Goal: Ask a question: Seek information or help from site administrators or community

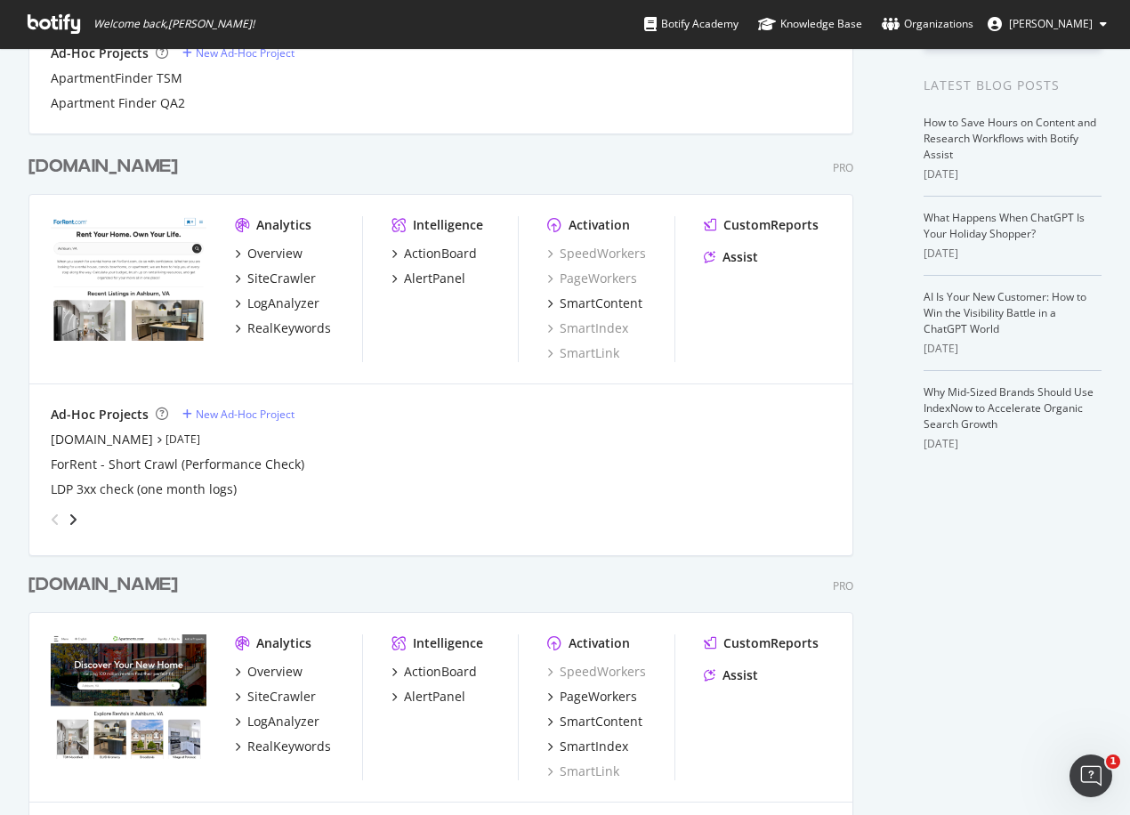
scroll to position [356, 0]
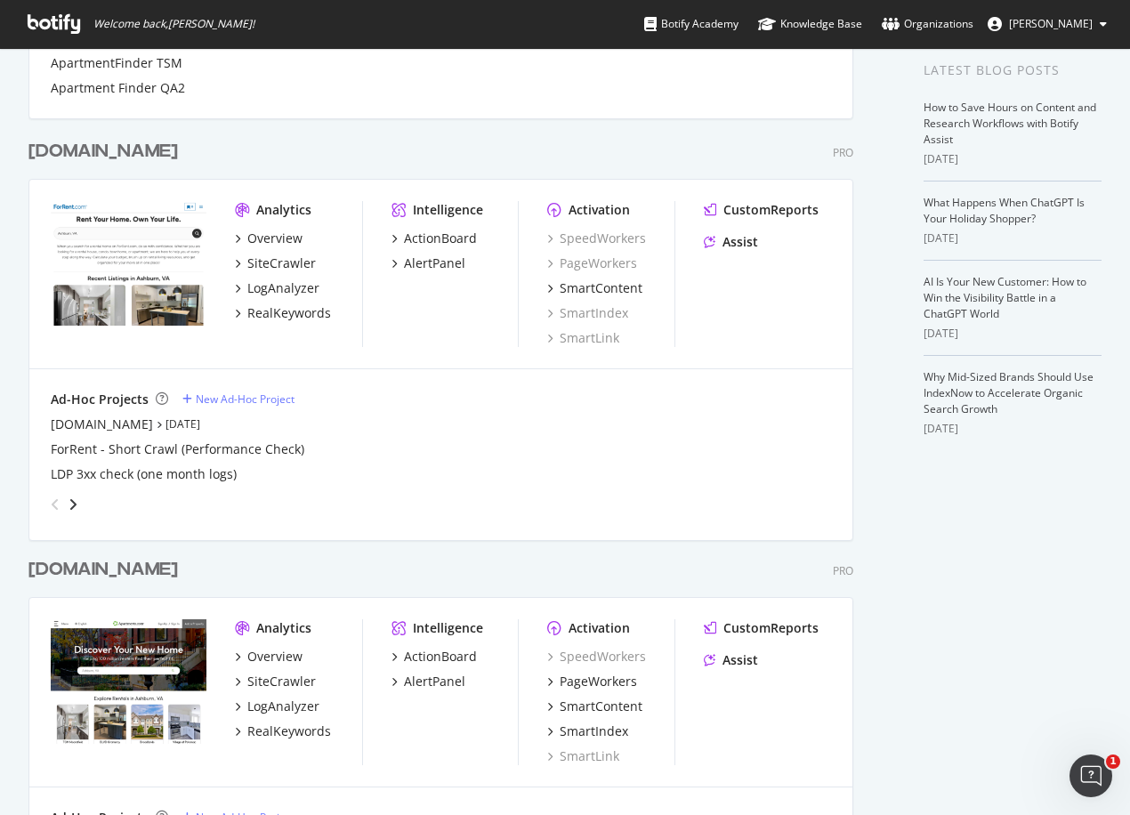
click at [168, 571] on div "Apartments.com" at bounding box center [103, 570] width 150 height 26
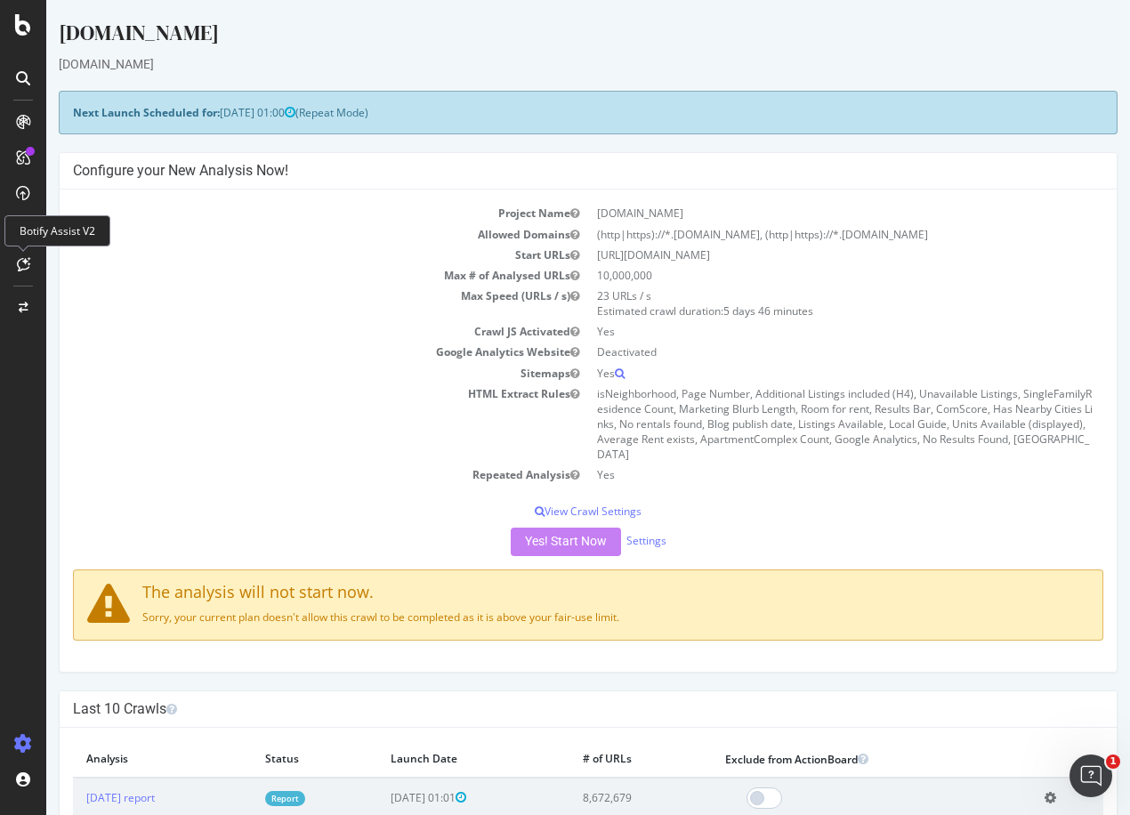
drag, startPoint x: 19, startPoint y: 263, endPoint x: 61, endPoint y: 276, distance: 43.6
click at [19, 263] on icon at bounding box center [23, 264] width 13 height 14
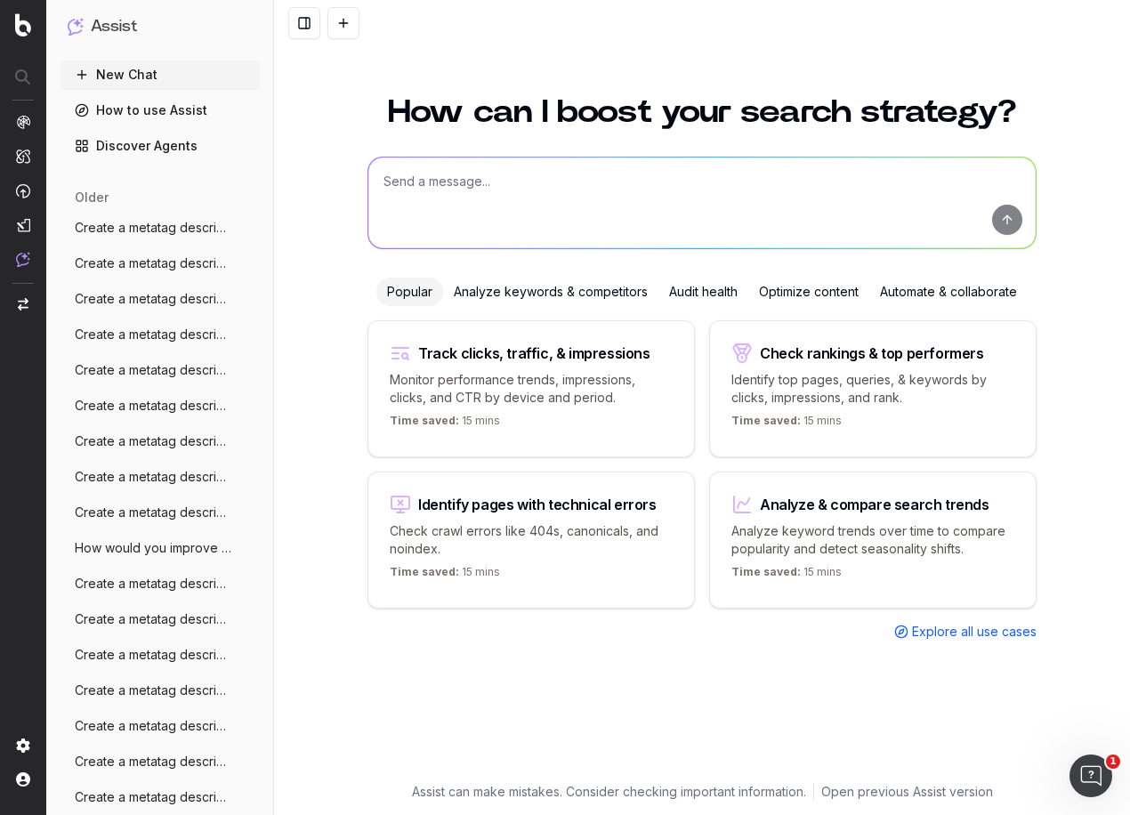
click at [150, 230] on span "Create a metatag description that is 140" at bounding box center [153, 228] width 157 height 18
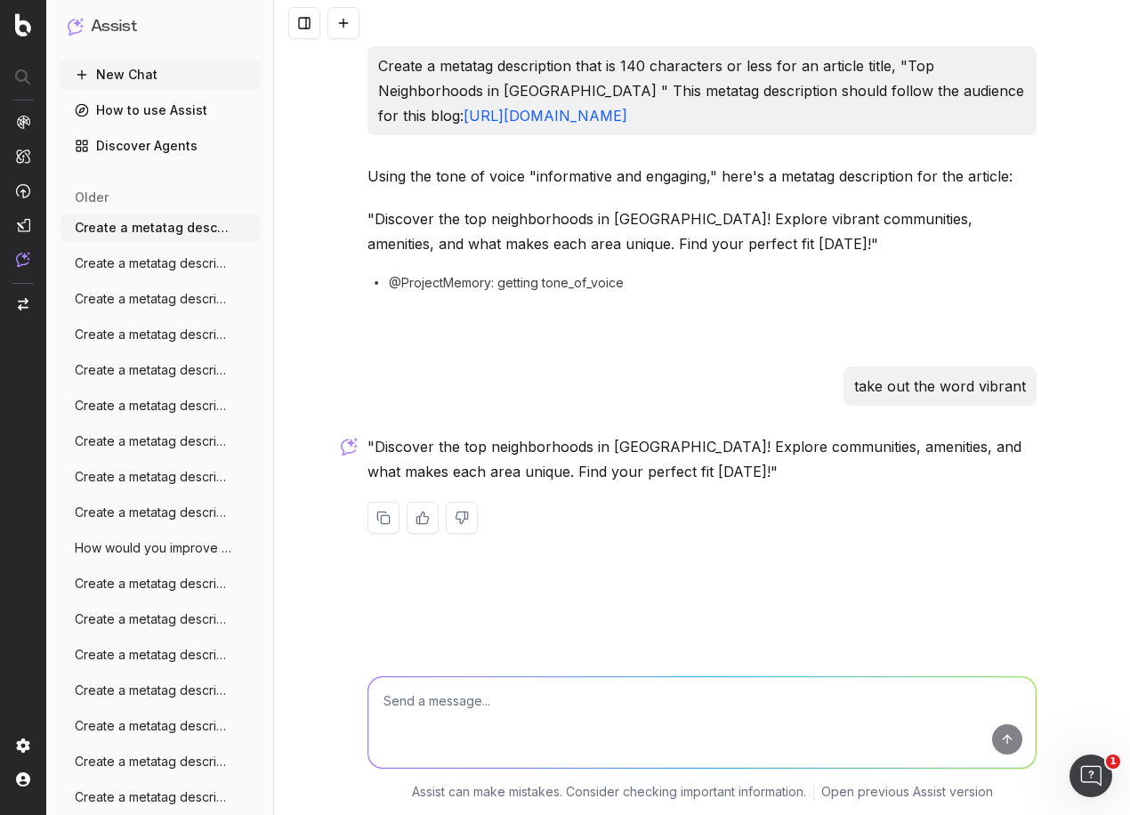
click at [143, 255] on span "Create a metatag description that is 140" at bounding box center [153, 264] width 157 height 18
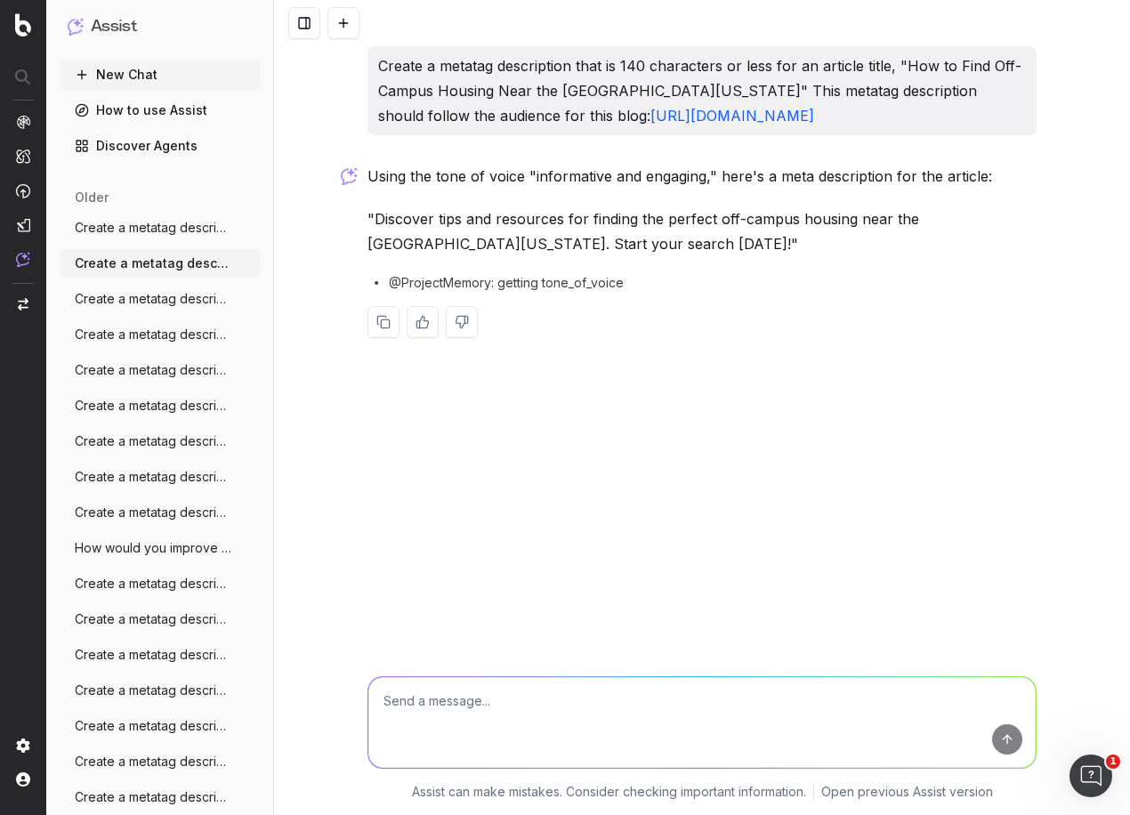
drag, startPoint x: 844, startPoint y: 105, endPoint x: 313, endPoint y: 70, distance: 531.5
click at [313, 70] on div "Create a metatag description that is 140 characters or less for an article titl…" at bounding box center [702, 407] width 856 height 815
copy p "Create a metatag description that is 140 characters or less for an article titl…"
click at [144, 65] on button "New Chat" at bounding box center [160, 75] width 199 height 28
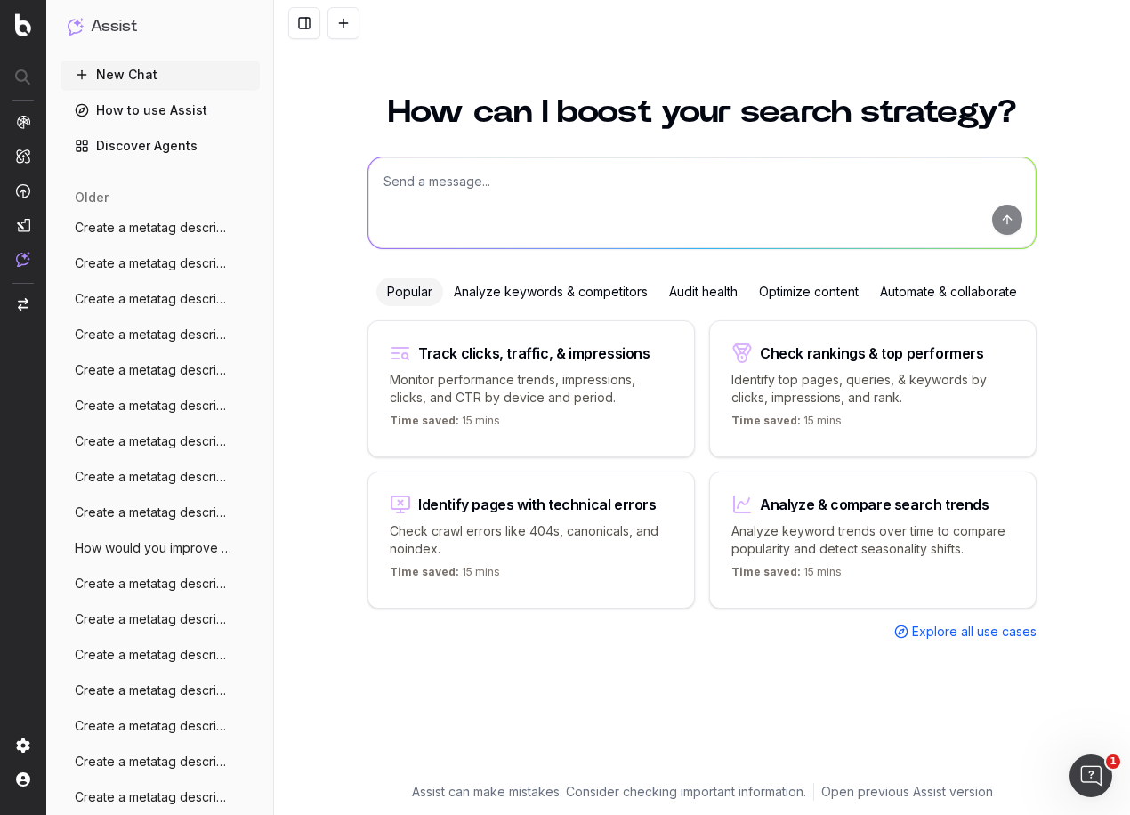
click at [571, 211] on textarea at bounding box center [701, 203] width 667 height 91
paste textarea "Create a metatag description that is 140 characters or less for an article titl…"
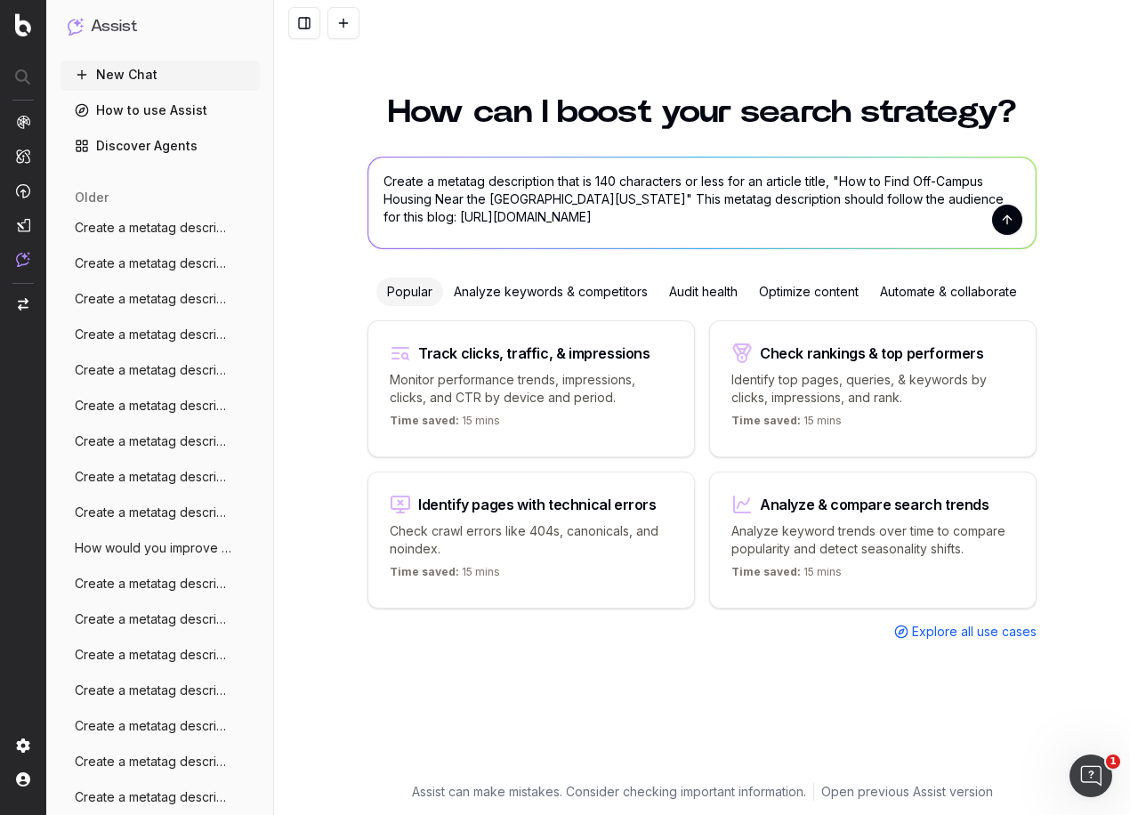
drag, startPoint x: 675, startPoint y: 216, endPoint x: 665, endPoint y: 213, distance: 10.4
click at [675, 214] on textarea "Create a metatag description that is 140 characters or less for an article titl…" at bounding box center [701, 203] width 667 height 91
drag, startPoint x: 635, startPoint y: 199, endPoint x: 858, endPoint y: 182, distance: 223.2
click at [858, 182] on textarea "Create a metatag description that is 140 characters or less for an article titl…" at bounding box center [701, 203] width 667 height 91
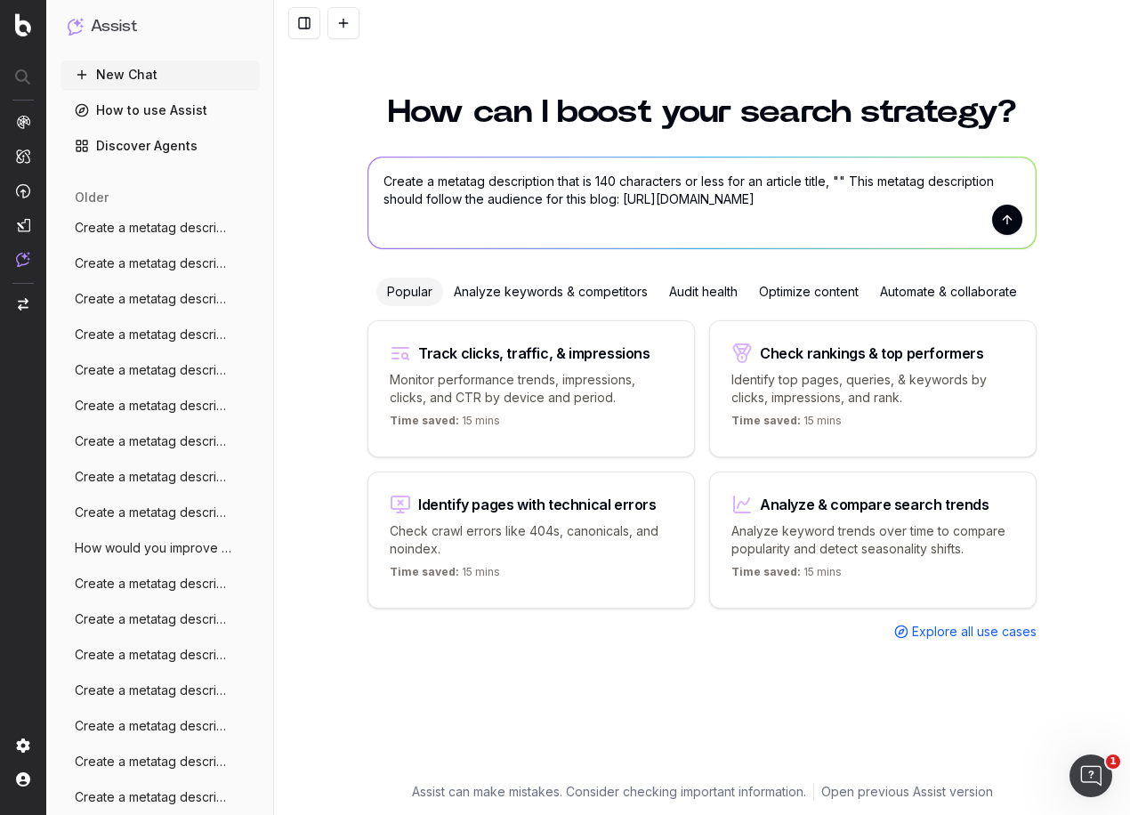
paste textarea "How to Get Packages Delivered to Your Apartment"
type textarea "Create a metatag description that is 140 characters or less for an article titl…"
click at [1006, 216] on button "submit" at bounding box center [1007, 220] width 30 height 30
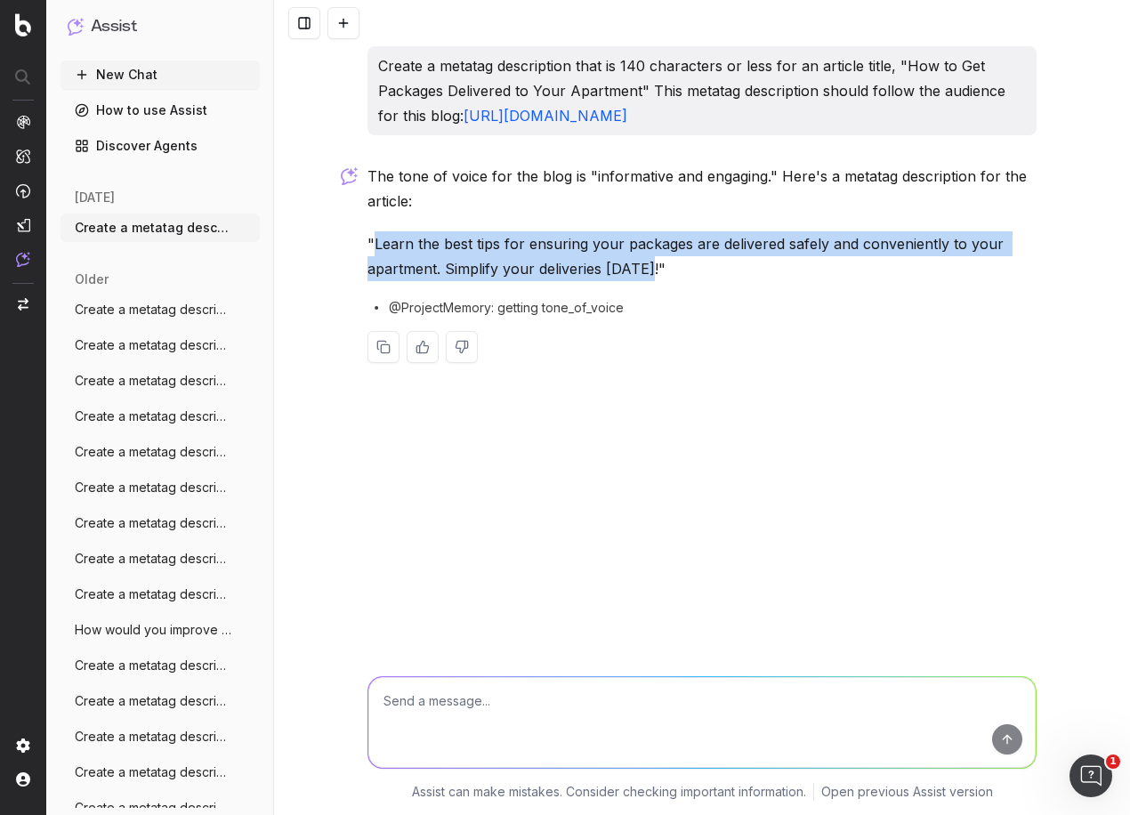
drag, startPoint x: 645, startPoint y: 268, endPoint x: 376, endPoint y: 228, distance: 271.7
click at [376, 228] on div "The tone of voice for the blog is "informative and engaging." Here's a metatag …" at bounding box center [702, 278] width 669 height 228
copy p "Learn the best tips for ensuring your packages are delivered safely and conveni…"
